Goal: Information Seeking & Learning: Check status

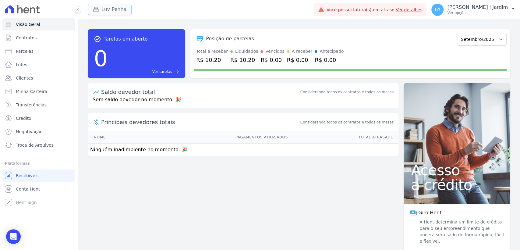
click at [124, 9] on button "Luv Penha" at bounding box center [110, 10] width 44 height 12
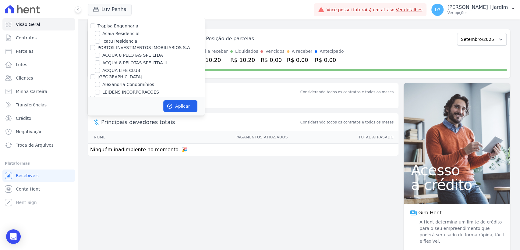
scroll to position [1617, 0]
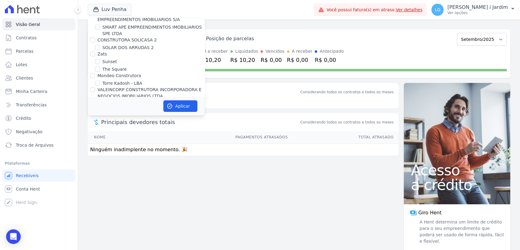
click at [127, 87] on label "VALEINCORP CONSTRUTORA INCORPORADORA E NEGOCIOS IMOBILIARIOS LTDA" at bounding box center [150, 92] width 104 height 11
click at [95, 87] on input "VALEINCORP CONSTRUTORA INCORPORADORA E NEGOCIOS IMOBILIARIOS LTDA" at bounding box center [92, 89] width 5 height 5
checkbox input "true"
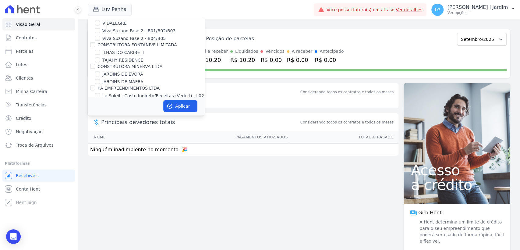
scroll to position [972, 0]
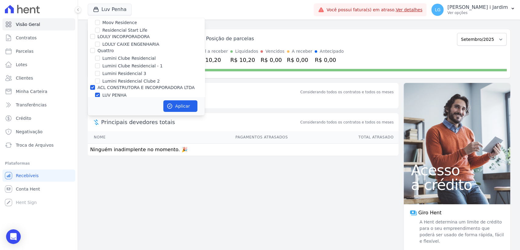
click at [157, 85] on label "ACL CONSTRUTORA E INCORPORADORA LTDA" at bounding box center [146, 87] width 97 height 5
click at [95, 85] on input "ACL CONSTRUTORA E INCORPORADORA LTDA" at bounding box center [92, 87] width 5 height 5
checkbox input "false"
click at [181, 105] on button "Aplicar" at bounding box center [180, 106] width 34 height 12
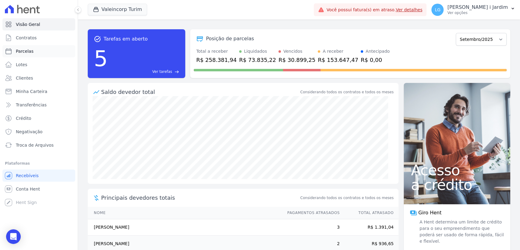
click at [45, 48] on link "Parcelas" at bounding box center [38, 51] width 73 height 12
select select
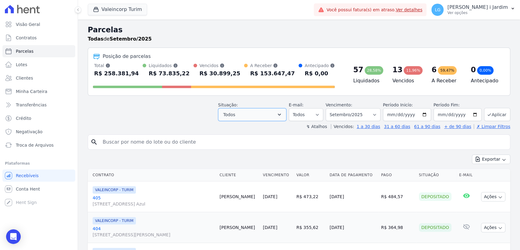
click at [247, 112] on button "Todos" at bounding box center [252, 114] width 68 height 13
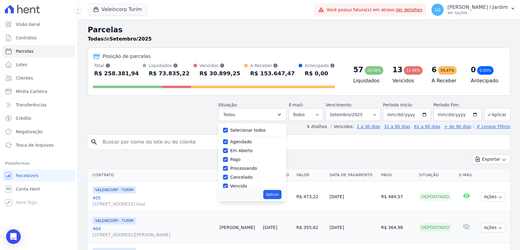
click at [245, 130] on label "Selecionar todos" at bounding box center [248, 130] width 36 height 5
click at [228, 130] on input "Selecionar todos" at bounding box center [225, 130] width 5 height 5
checkbox input "false"
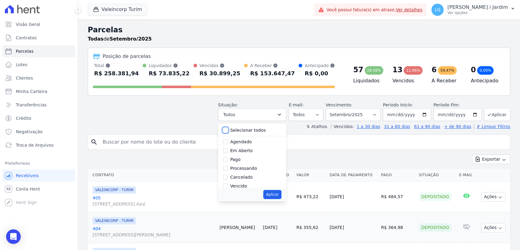
checkbox input "false"
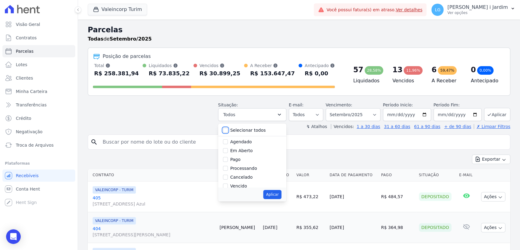
checkbox input "false"
click at [244, 149] on label "Em Aberto" at bounding box center [241, 150] width 23 height 5
click at [228, 149] on input "Em Aberto" at bounding box center [225, 150] width 5 height 5
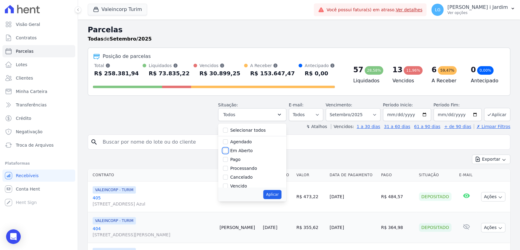
checkbox input "true"
click at [273, 194] on button "Aplicar" at bounding box center [272, 194] width 18 height 9
select select "pending"
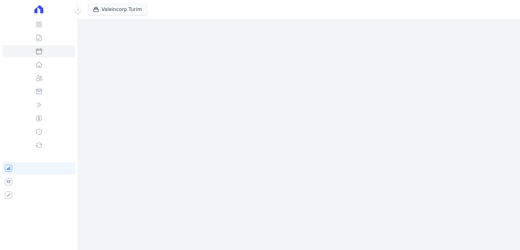
select select
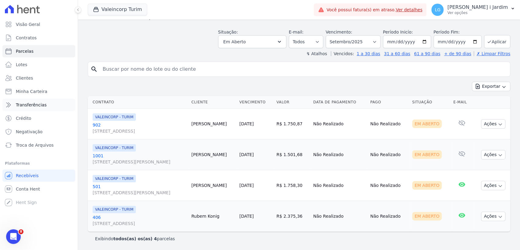
click at [57, 106] on link "Transferências" at bounding box center [38, 105] width 73 height 12
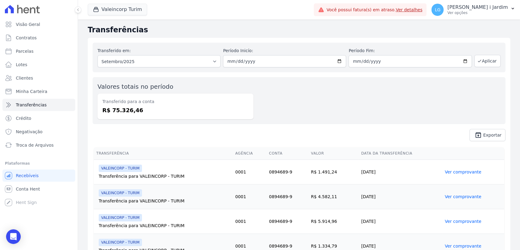
click at [132, 106] on dd "R$ 75.326,46" at bounding box center [175, 110] width 146 height 8
copy dd "75.326,46"
click at [182, 108] on dd "R$ 75.326,46" at bounding box center [175, 110] width 146 height 8
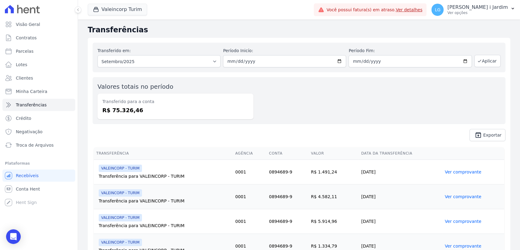
drag, startPoint x: 146, startPoint y: 118, endPoint x: 110, endPoint y: 109, distance: 37.0
click at [110, 109] on div "Transferido para a conta R$ 75.326,46" at bounding box center [176, 107] width 156 height 26
copy dd "75.326,46"
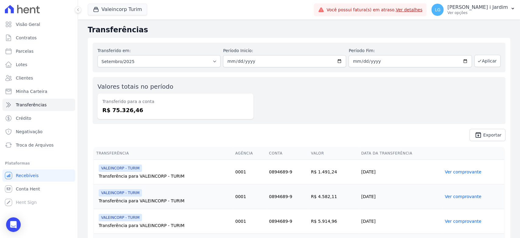
click at [68, 30] on ul "Visão Geral Contratos Parcelas Lotes Clientes Minha Carteira Transferências Cré…" at bounding box center [38, 84] width 73 height 133
click at [59, 23] on link "Visão Geral" at bounding box center [38, 24] width 73 height 12
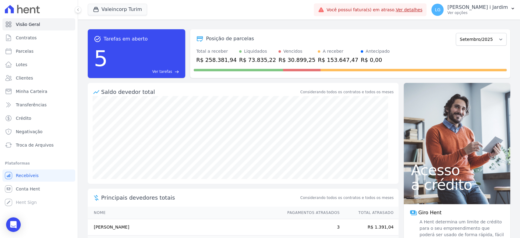
click at [294, 35] on div "Posição de parcelas" at bounding box center [324, 38] width 260 height 7
click at [99, 9] on div "button" at bounding box center [97, 9] width 9 height 6
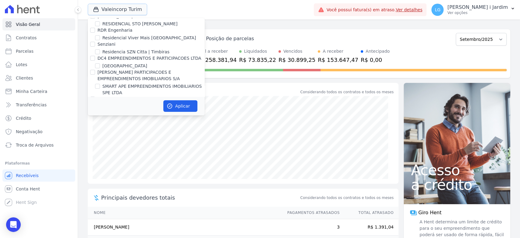
scroll to position [1628, 0]
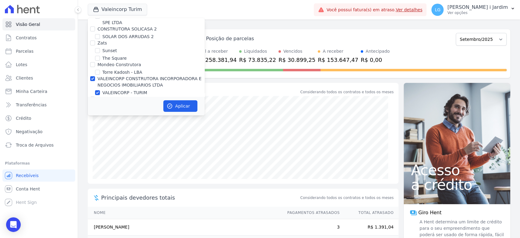
click at [125, 76] on div "VALEINCORP CONSTRUTORA INCORPORADORA E NEGOCIOS IMOBILIARIOS LTDA" at bounding box center [151, 82] width 107 height 13
click at [123, 76] on label "VALEINCORP CONSTRUTORA INCORPORADORA E NEGOCIOS IMOBILIARIOS LTDA" at bounding box center [150, 81] width 104 height 11
click at [95, 76] on input "VALEINCORP CONSTRUTORA INCORPORADORA E NEGOCIOS IMOBILIARIOS LTDA" at bounding box center [92, 78] width 5 height 5
checkbox input "false"
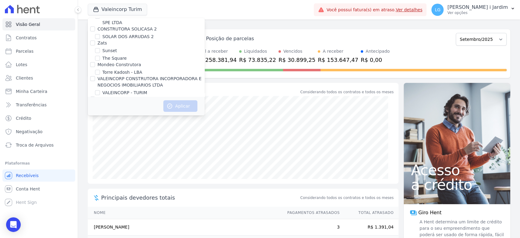
scroll to position [694, 0]
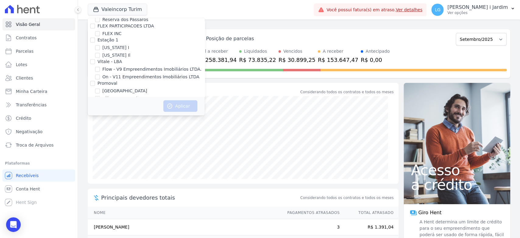
click at [107, 88] on label "[GEOGRAPHIC_DATA]" at bounding box center [124, 91] width 45 height 6
click at [100, 88] on input "[GEOGRAPHIC_DATA]" at bounding box center [97, 90] width 5 height 5
checkbox input "true"
click at [167, 104] on icon "button" at bounding box center [170, 106] width 6 height 6
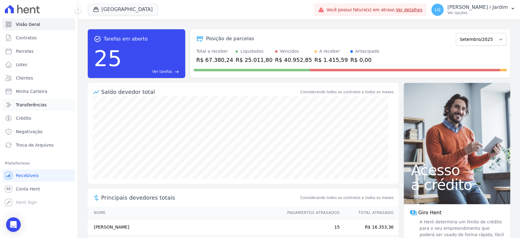
click at [57, 105] on link "Transferências" at bounding box center [38, 105] width 73 height 12
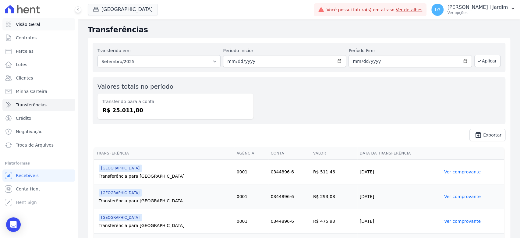
click at [30, 22] on span "Visão Geral" at bounding box center [28, 24] width 24 height 6
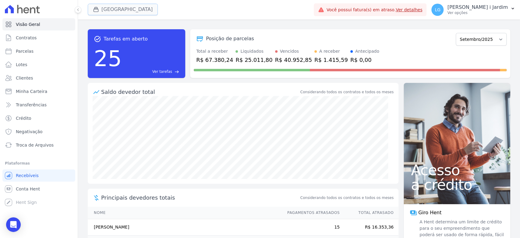
click at [112, 8] on button "[GEOGRAPHIC_DATA]" at bounding box center [123, 10] width 70 height 12
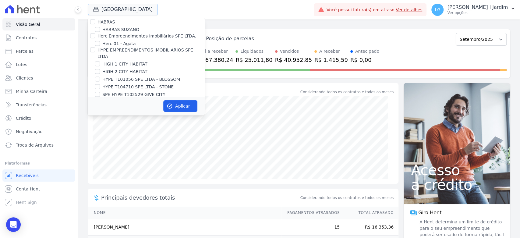
scroll to position [711, 0]
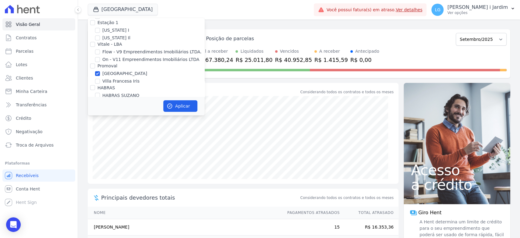
click at [114, 78] on label "Villa Francesa Iris" at bounding box center [120, 81] width 37 height 6
click at [100, 79] on input "Villa Francesa Iris" at bounding box center [97, 81] width 5 height 5
checkbox input "true"
click at [111, 70] on label "[GEOGRAPHIC_DATA]" at bounding box center [124, 73] width 45 height 6
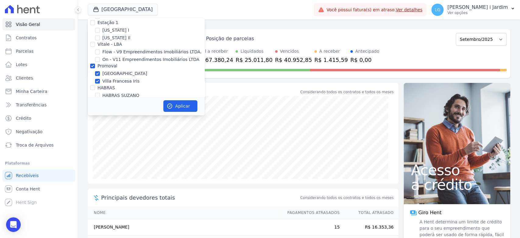
click at [100, 71] on input "[GEOGRAPHIC_DATA]" at bounding box center [97, 73] width 5 height 5
checkbox input "false"
click at [177, 102] on button "Aplicar" at bounding box center [180, 106] width 34 height 12
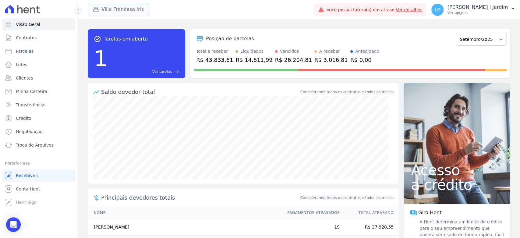
click at [124, 6] on button "Villa Francesa Iris" at bounding box center [118, 10] width 61 height 12
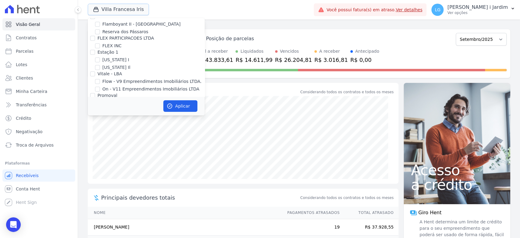
scroll to position [677, 0]
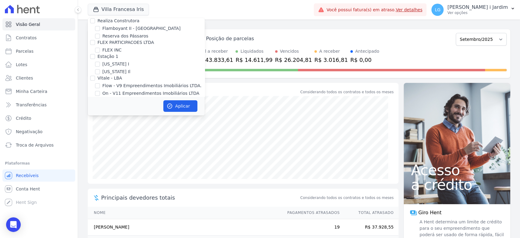
click at [105, 112] on label "Villa Francesa Iris" at bounding box center [120, 115] width 37 height 6
click at [100, 112] on input "Villa Francesa Iris" at bounding box center [97, 114] width 5 height 5
checkbox input "false"
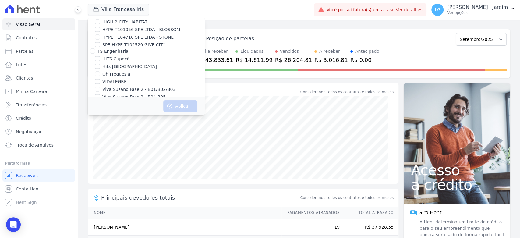
scroll to position [204, 0]
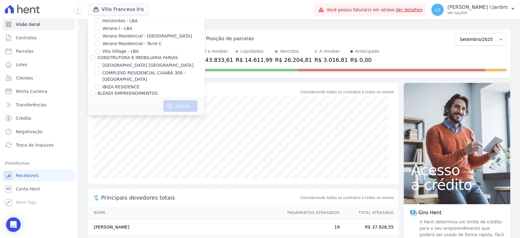
click at [112, 84] on label "IBIZA RESIDENCE" at bounding box center [120, 87] width 37 height 6
click at [100, 84] on input "IBIZA RESIDENCE" at bounding box center [97, 86] width 5 height 5
checkbox input "true"
click at [182, 108] on button "Aplicar" at bounding box center [180, 106] width 34 height 12
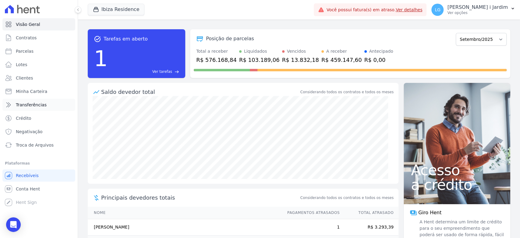
click at [58, 103] on link "Transferências" at bounding box center [38, 105] width 73 height 12
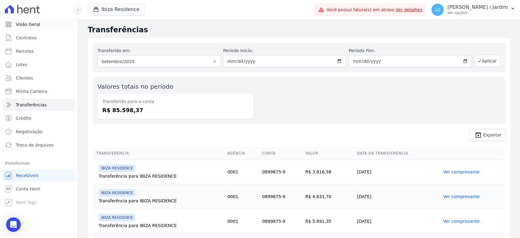
click at [38, 23] on link "Visão Geral" at bounding box center [38, 24] width 73 height 12
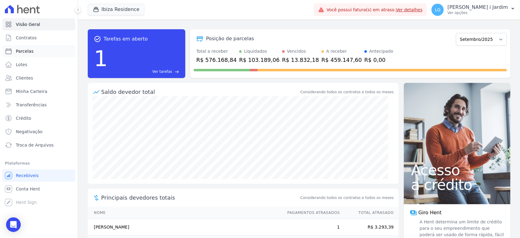
click at [36, 49] on link "Parcelas" at bounding box center [38, 51] width 73 height 12
select select
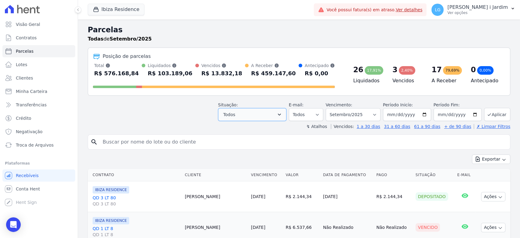
click at [264, 116] on button "Todos" at bounding box center [252, 114] width 68 height 13
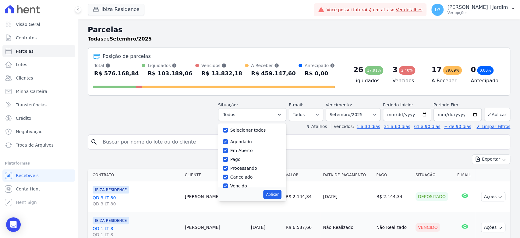
click at [262, 129] on label "Selecionar todos" at bounding box center [248, 130] width 36 height 5
click at [228, 129] on input "Selecionar todos" at bounding box center [225, 130] width 5 height 5
checkbox input "false"
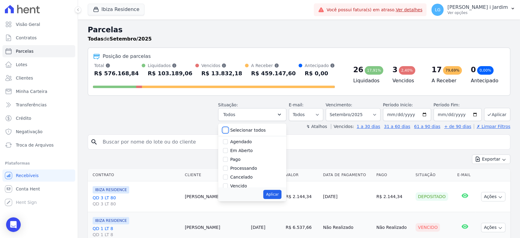
checkbox input "false"
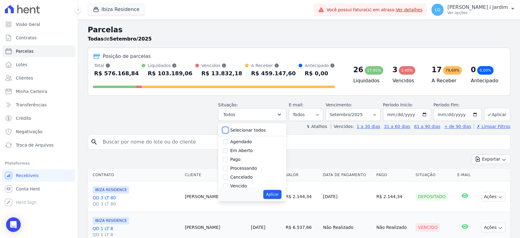
checkbox input "false"
click at [248, 152] on label "Em Aberto" at bounding box center [241, 150] width 23 height 5
click at [228, 152] on input "Em Aberto" at bounding box center [225, 150] width 5 height 5
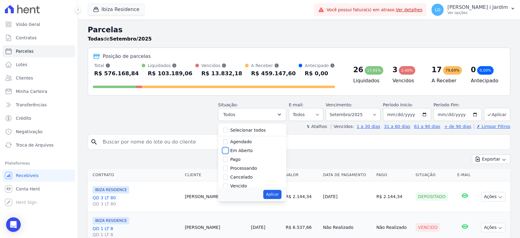
checkbox input "true"
click at [274, 191] on button "Aplicar" at bounding box center [272, 194] width 18 height 9
select select "pending"
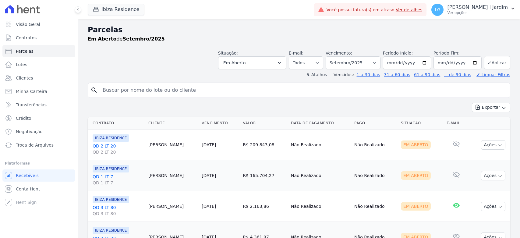
select select
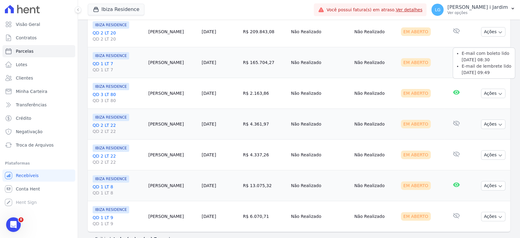
scroll to position [125, 0]
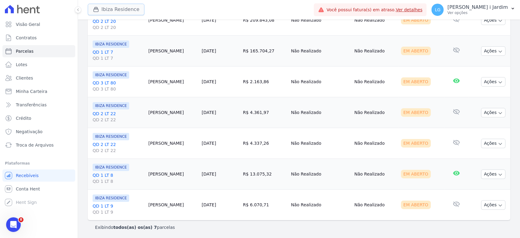
click at [123, 11] on button "Ibiza Residence" at bounding box center [116, 10] width 57 height 12
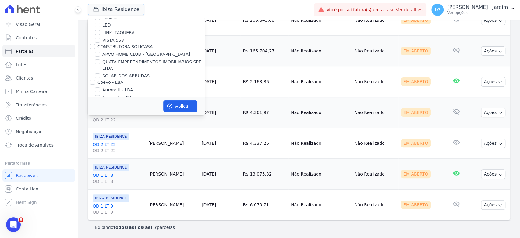
scroll to position [271, 0]
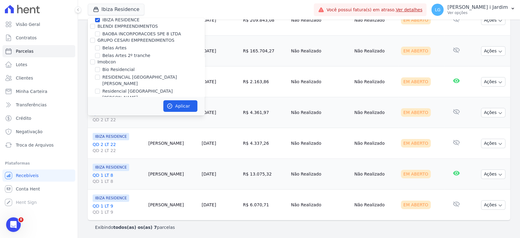
click at [119, 20] on label "IBIZA RESIDENCE" at bounding box center [120, 20] width 37 height 6
click at [100, 20] on input "IBIZA RESIDENCE" at bounding box center [97, 19] width 5 height 5
checkbox input "false"
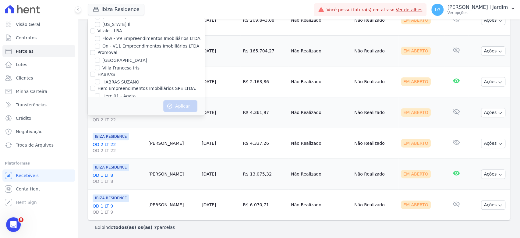
click at [120, 113] on label "HIGH 1 CITY HABITAT" at bounding box center [124, 116] width 45 height 6
click at [100, 114] on input "HIGH 1 CITY HABITAT" at bounding box center [97, 116] width 5 height 5
checkbox input "true"
click at [166, 104] on button "Aplicar" at bounding box center [180, 106] width 34 height 12
select select
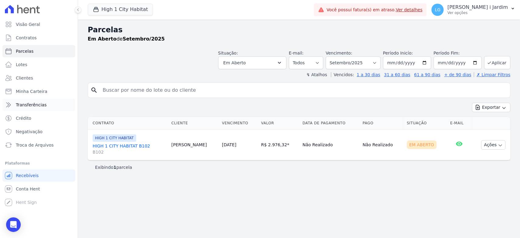
click at [42, 105] on span "Transferências" at bounding box center [31, 105] width 31 height 6
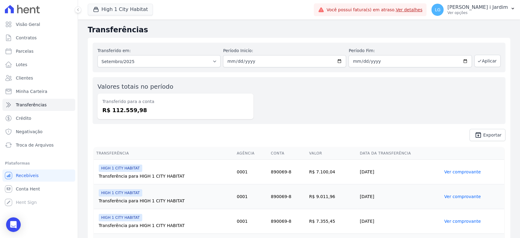
click at [382, 118] on div "Valores totais no período Transferido para a conta R$ 112.559,98" at bounding box center [299, 100] width 413 height 47
click at [122, 102] on dt "Transferido para a conta" at bounding box center [175, 101] width 146 height 6
click at [123, 113] on dd "R$ 112.559,98" at bounding box center [175, 110] width 146 height 8
copy dd "112.559,98"
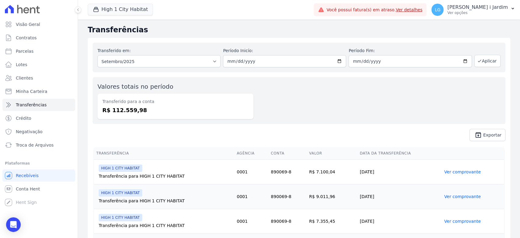
click at [23, 17] on div at bounding box center [38, 9] width 73 height 18
click at [22, 26] on span "Visão Geral" at bounding box center [28, 24] width 24 height 6
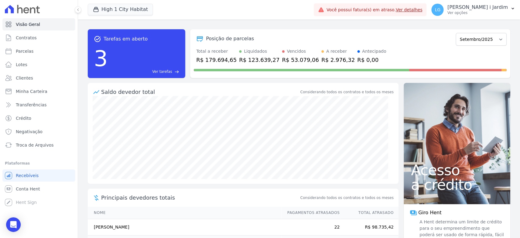
click at [298, 61] on div "R$ 53.079,06" at bounding box center [300, 60] width 37 height 8
click at [285, 37] on div "Posição de parcelas" at bounding box center [324, 38] width 260 height 7
click at [214, 58] on div "R$ 179.694,65" at bounding box center [216, 60] width 41 height 8
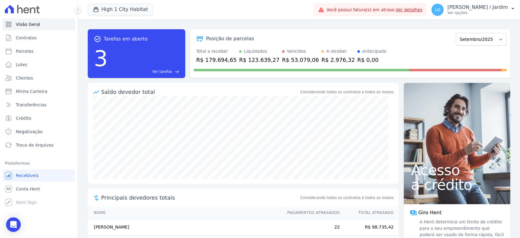
click at [261, 58] on div "R$ 123.639,27" at bounding box center [259, 60] width 41 height 8
click at [44, 52] on link "Parcelas" at bounding box center [38, 51] width 73 height 12
select select
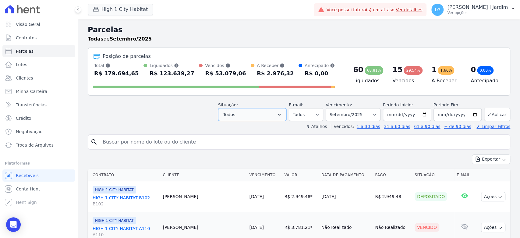
click at [243, 114] on button "Todos" at bounding box center [252, 114] width 68 height 13
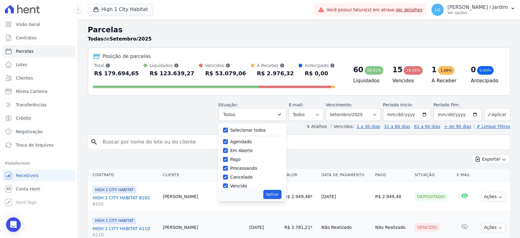
click at [239, 125] on div "Selecionar todos [GEOGRAPHIC_DATA] Em [GEOGRAPHIC_DATA] Pago Processando Cancel…" at bounding box center [252, 155] width 68 height 64
click at [240, 129] on label "Selecionar todos" at bounding box center [248, 130] width 36 height 5
click at [252, 128] on label "Selecionar todos" at bounding box center [248, 130] width 36 height 5
click at [228, 128] on input "Selecionar todos" at bounding box center [225, 130] width 5 height 5
checkbox input "false"
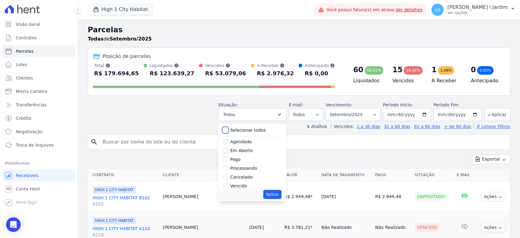
checkbox input "false"
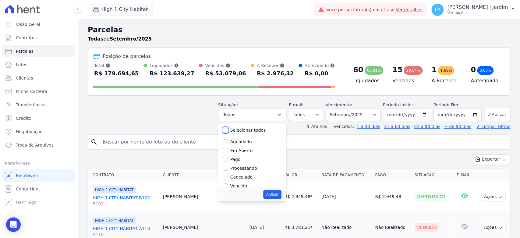
checkbox input "false"
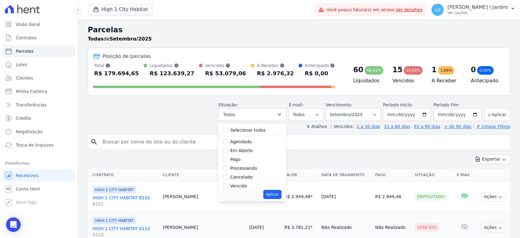
click at [245, 151] on label "Em Aberto" at bounding box center [241, 150] width 23 height 5
click at [228, 151] on input "Em Aberto" at bounding box center [225, 150] width 5 height 5
checkbox input "true"
click at [276, 194] on button "Aplicar" at bounding box center [272, 194] width 18 height 9
select select "pending"
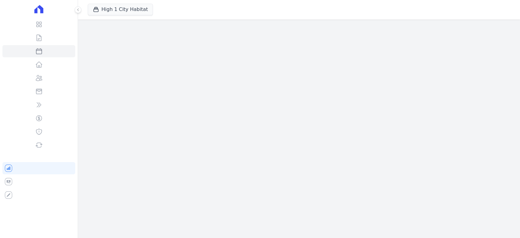
select select
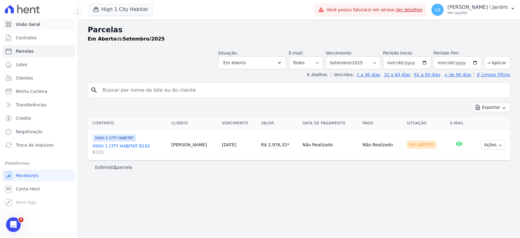
click at [50, 26] on link "Visão Geral" at bounding box center [38, 24] width 73 height 12
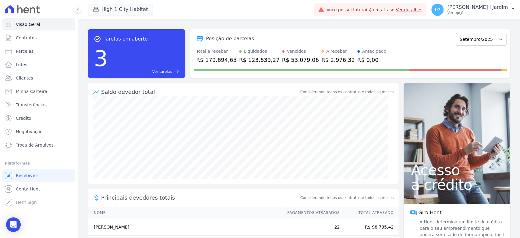
click at [205, 60] on div "R$ 179.694,65" at bounding box center [216, 60] width 41 height 8
copy div "179.694,65"
click at [32, 104] on span "Transferências" at bounding box center [31, 105] width 31 height 6
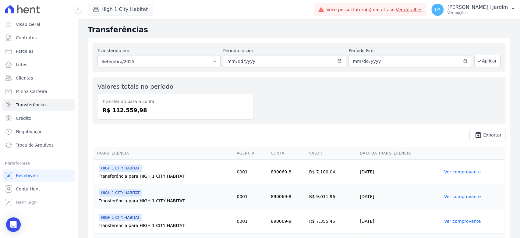
click at [128, 112] on dd "R$ 112.559,98" at bounding box center [175, 110] width 146 height 8
copy dd "112.559,98"
click at [130, 8] on button "High 1 City Habitat" at bounding box center [120, 10] width 65 height 12
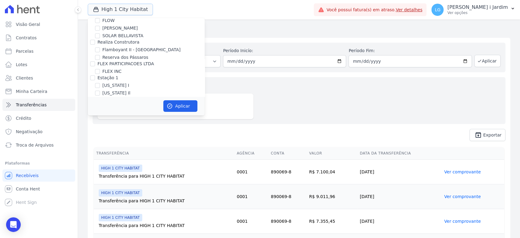
scroll to position [677, 0]
